Goal: Task Accomplishment & Management: Use online tool/utility

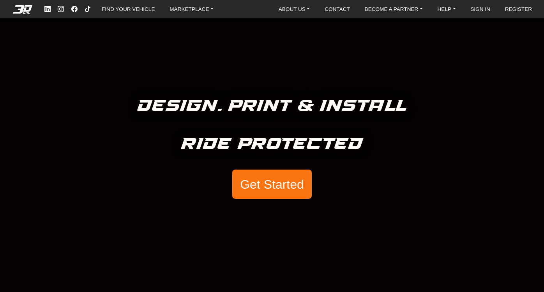
click at [277, 186] on button "Get Started" at bounding box center [271, 184] width 79 height 30
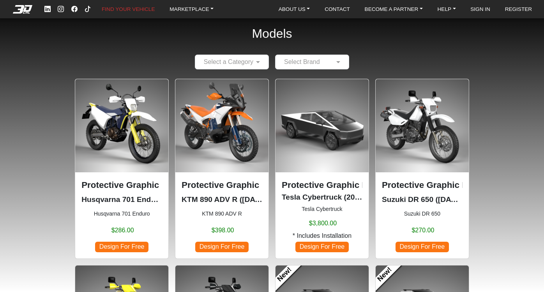
scroll to position [14, 0]
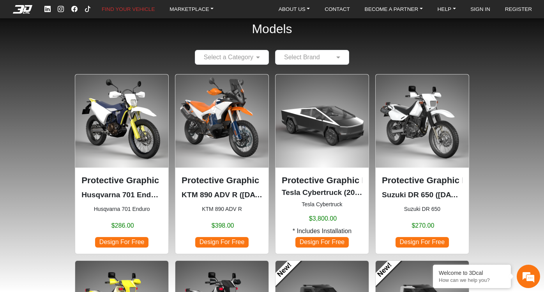
click at [230, 55] on input "text" at bounding box center [224, 57] width 50 height 9
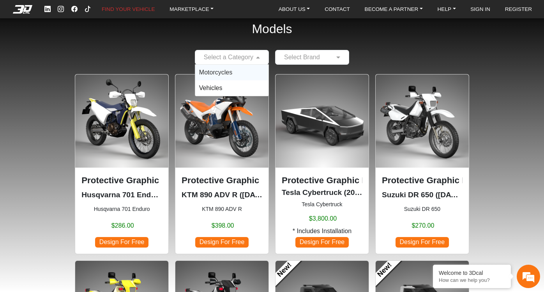
click at [224, 70] on span "Motorcycles" at bounding box center [215, 72] width 33 height 7
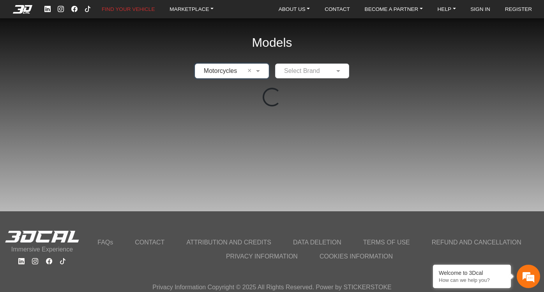
scroll to position [0, 0]
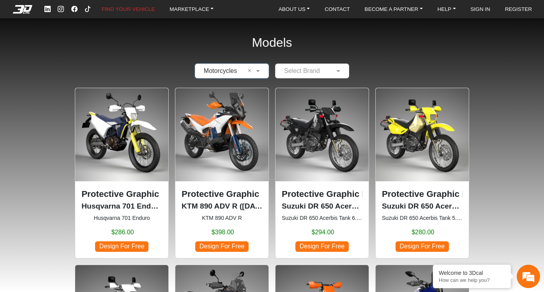
click at [311, 68] on input "text" at bounding box center [304, 70] width 50 height 9
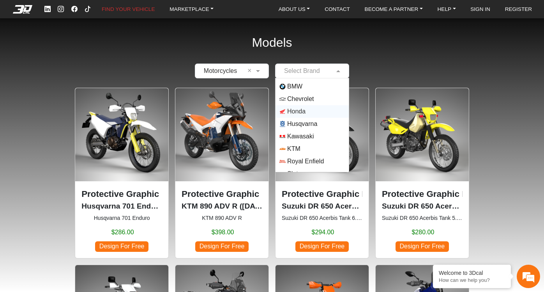
click at [302, 116] on span "Honda" at bounding box center [296, 111] width 18 height 9
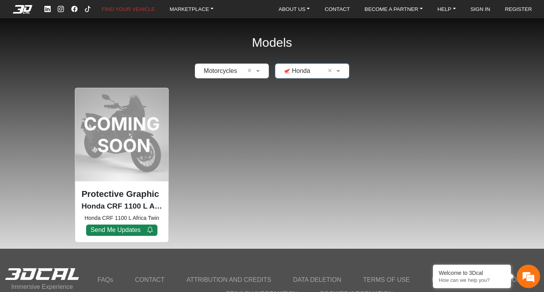
click at [316, 78] on div "Models × Motorcycles × × Honda × Protective Graphic Kit Honda CRF 1100 L Africa…" at bounding box center [272, 124] width 544 height 249
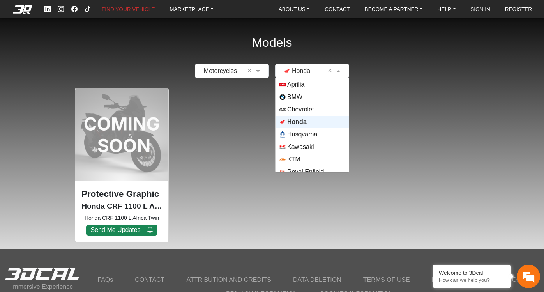
click at [318, 74] on input "text" at bounding box center [304, 70] width 50 height 9
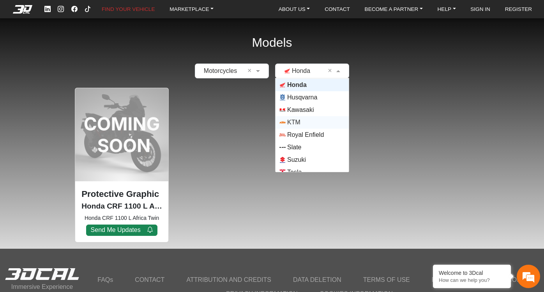
scroll to position [40, 0]
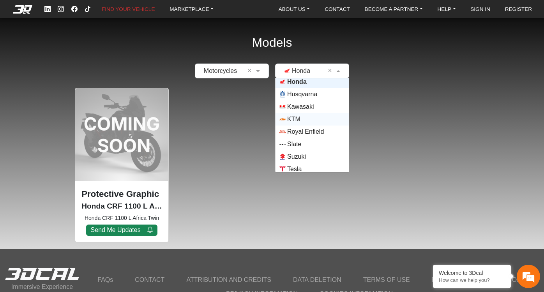
click at [303, 119] on span "KTM" at bounding box center [311, 119] width 65 height 6
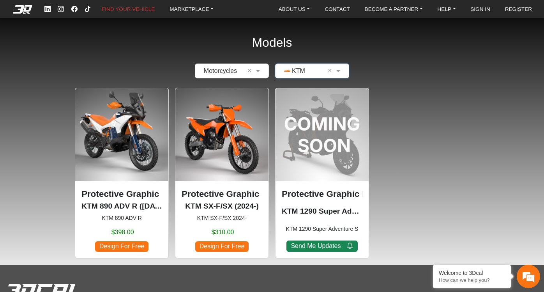
click at [314, 73] on input "text" at bounding box center [304, 70] width 50 height 9
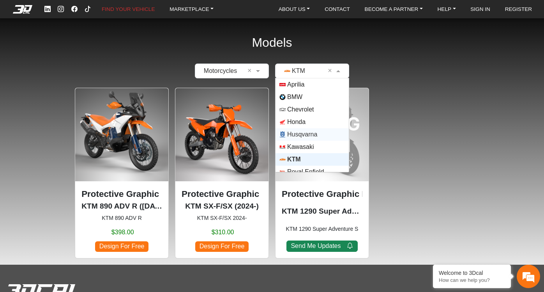
scroll to position [56, 0]
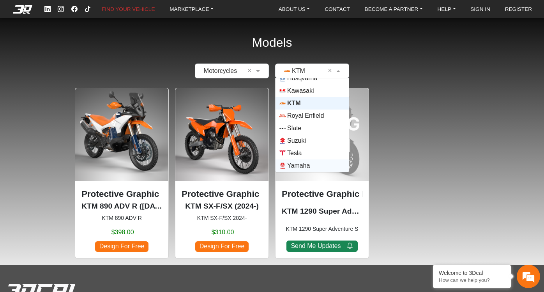
click at [299, 161] on span "Yamaha" at bounding box center [298, 165] width 23 height 9
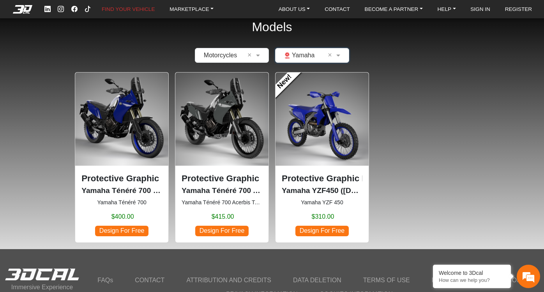
scroll to position [18, 0]
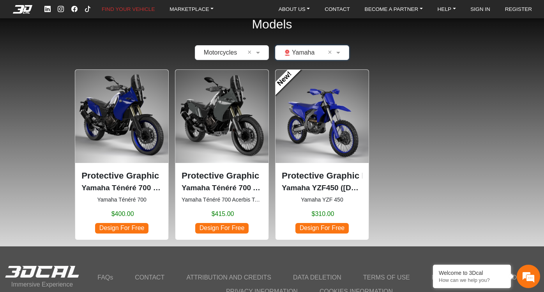
click at [134, 228] on span "Design For Free" at bounding box center [121, 228] width 53 height 11
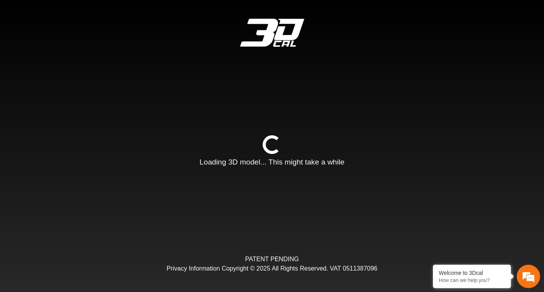
type input "*"
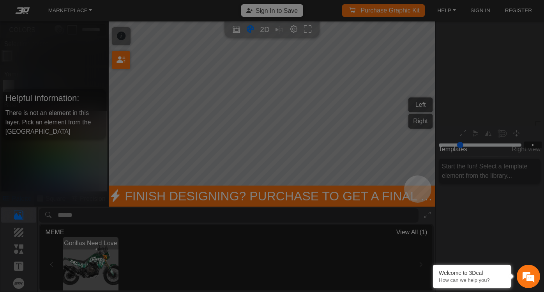
scroll to position [93, 93]
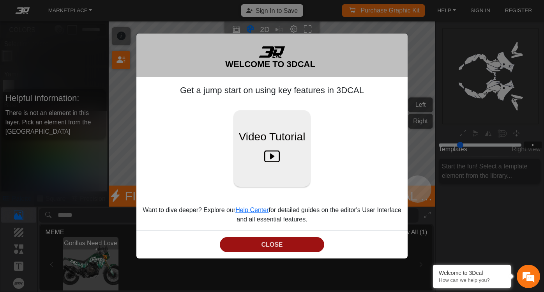
click at [274, 243] on button "CLOSE" at bounding box center [272, 244] width 105 height 15
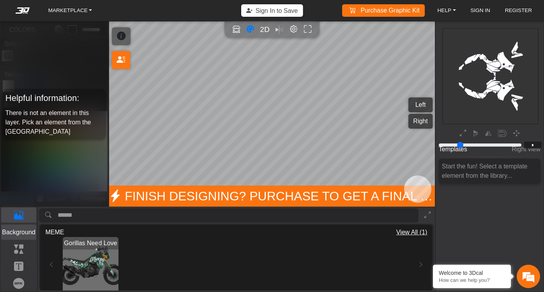
click at [15, 231] on p "Background" at bounding box center [19, 232] width 35 height 9
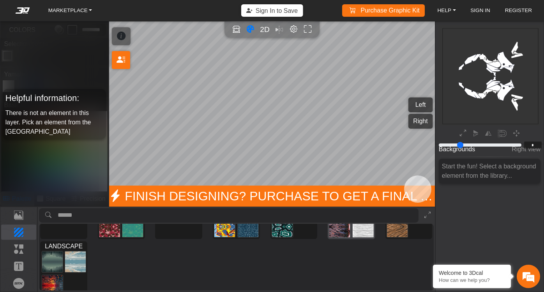
scroll to position [3, 0]
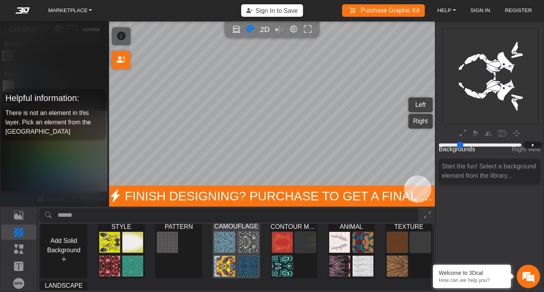
click at [242, 264] on img at bounding box center [248, 265] width 21 height 21
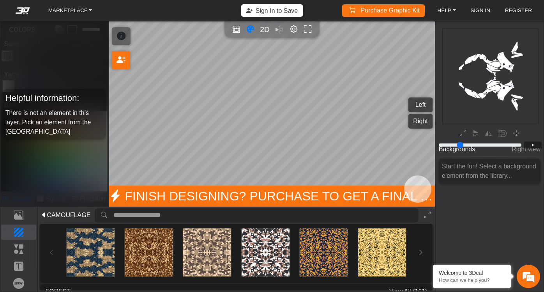
scroll to position [158, 0]
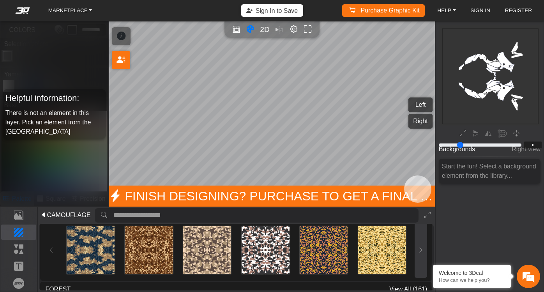
click at [420, 248] on icon at bounding box center [421, 250] width 6 height 7
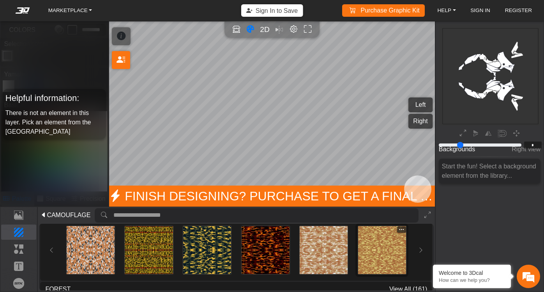
click at [370, 251] on img at bounding box center [382, 250] width 48 height 48
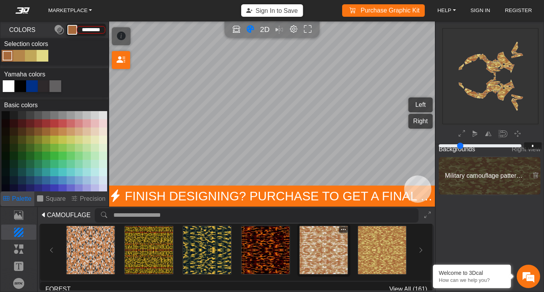
click at [311, 244] on img at bounding box center [324, 250] width 48 height 48
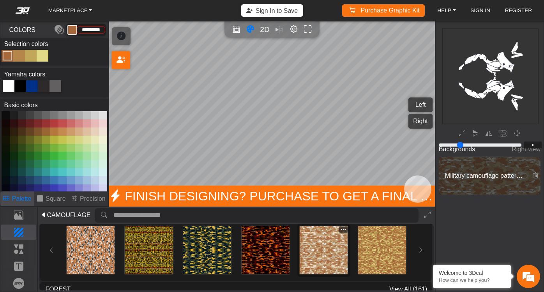
type input "*********"
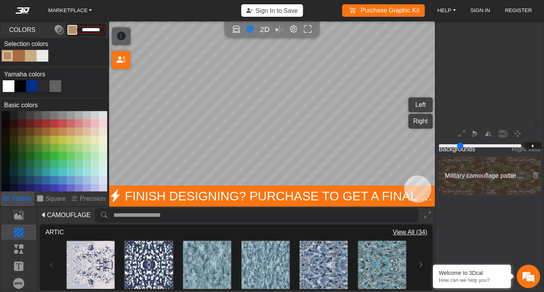
scroll to position [93, 93]
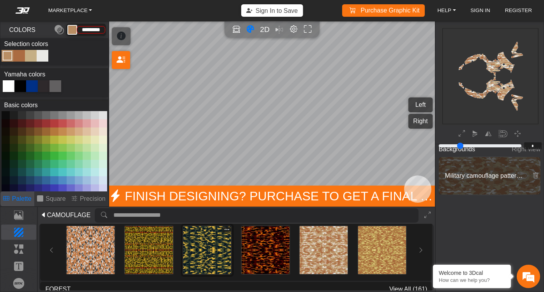
click at [217, 242] on img at bounding box center [207, 250] width 48 height 48
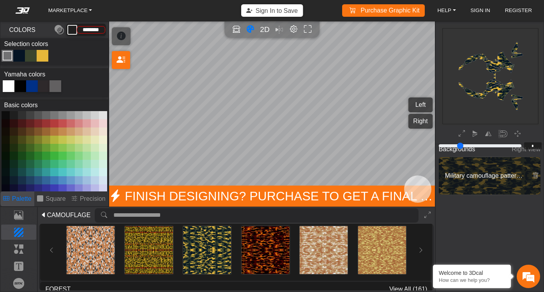
click at [49, 140] on button at bounding box center [46, 140] width 8 height 8
click at [42, 155] on button at bounding box center [46, 156] width 8 height 8
type input "*********"
